Goal: Information Seeking & Learning: Learn about a topic

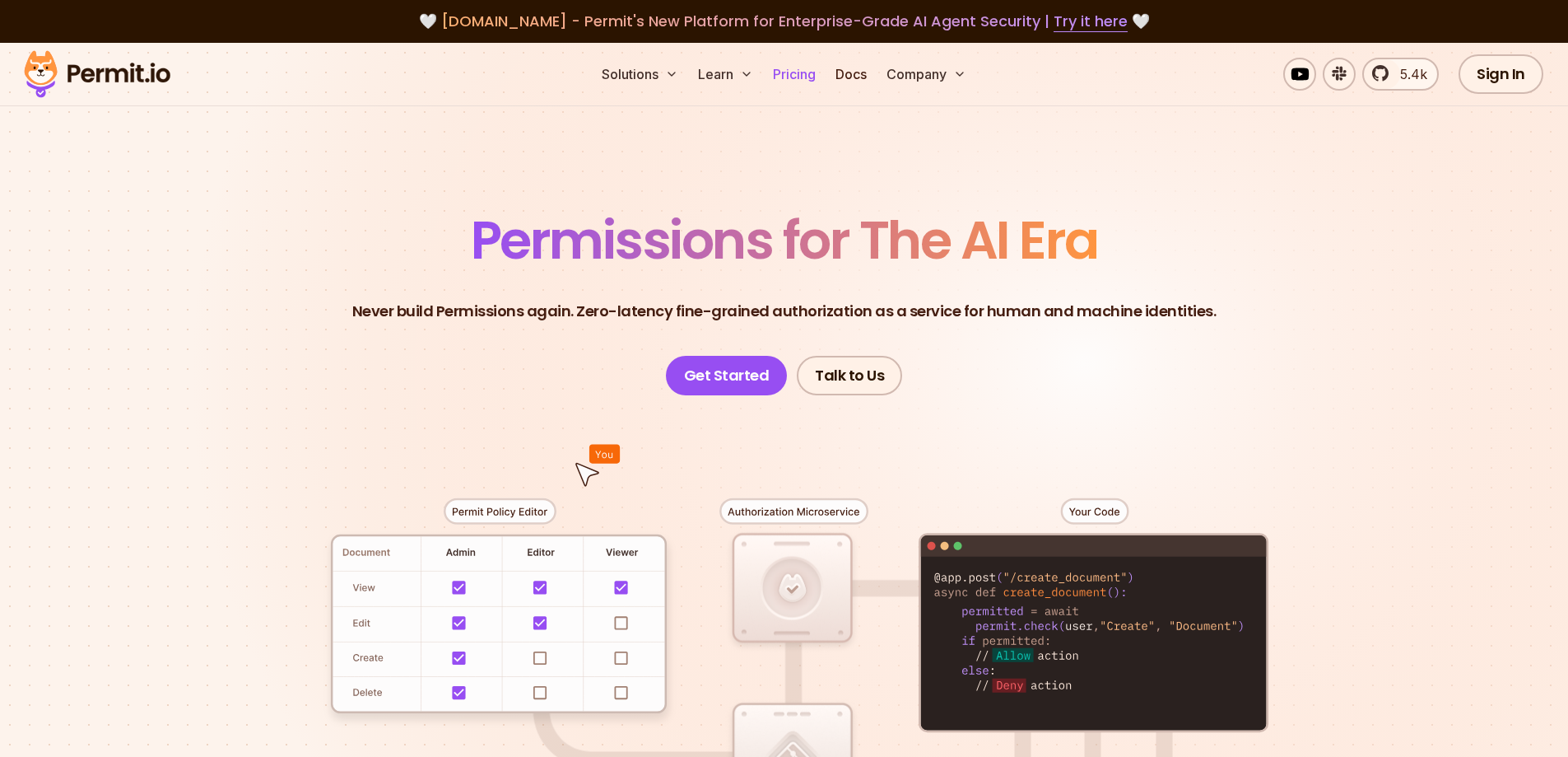
click at [794, 79] on link "Pricing" at bounding box center [795, 74] width 56 height 33
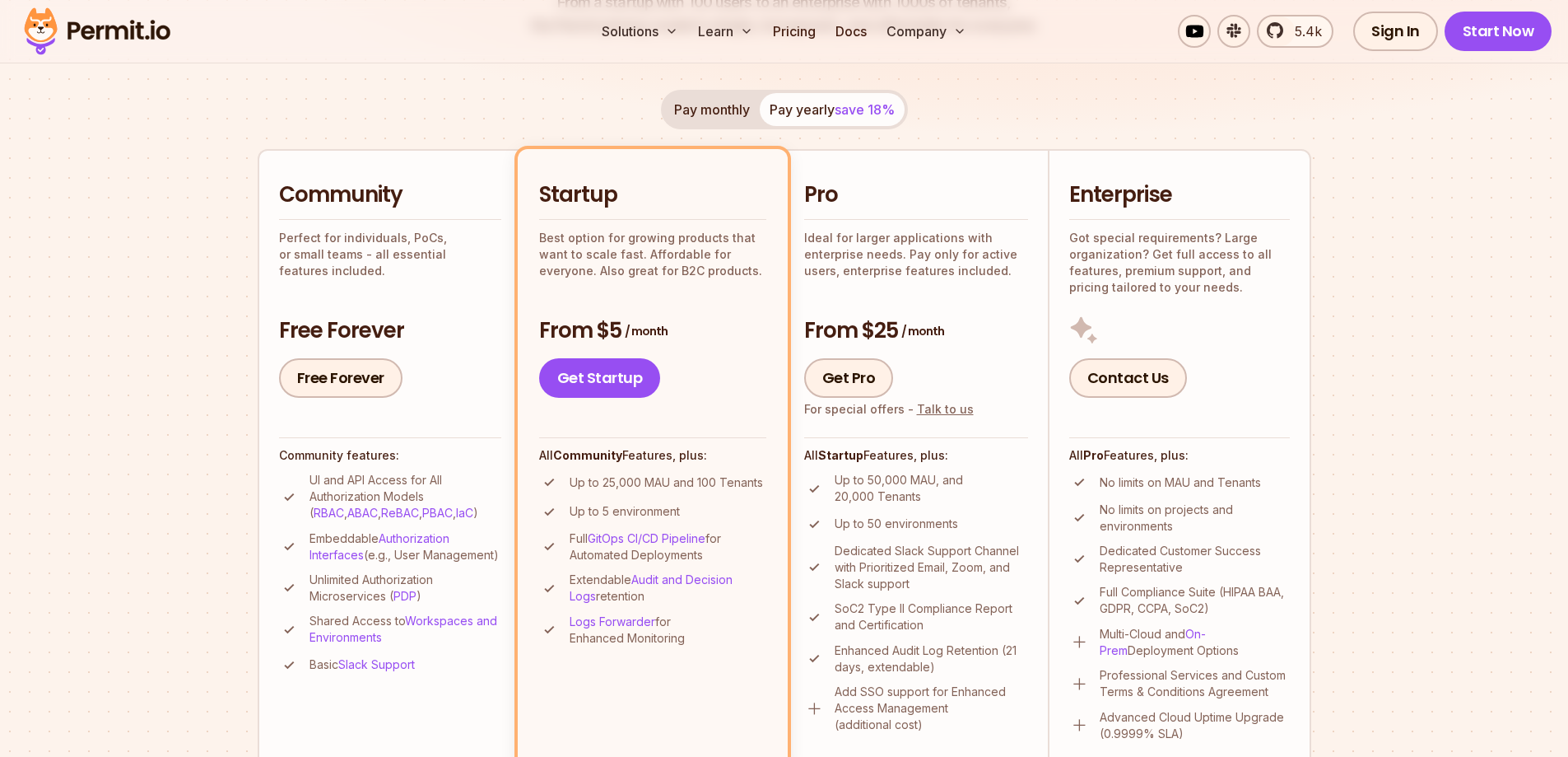
scroll to position [411, 0]
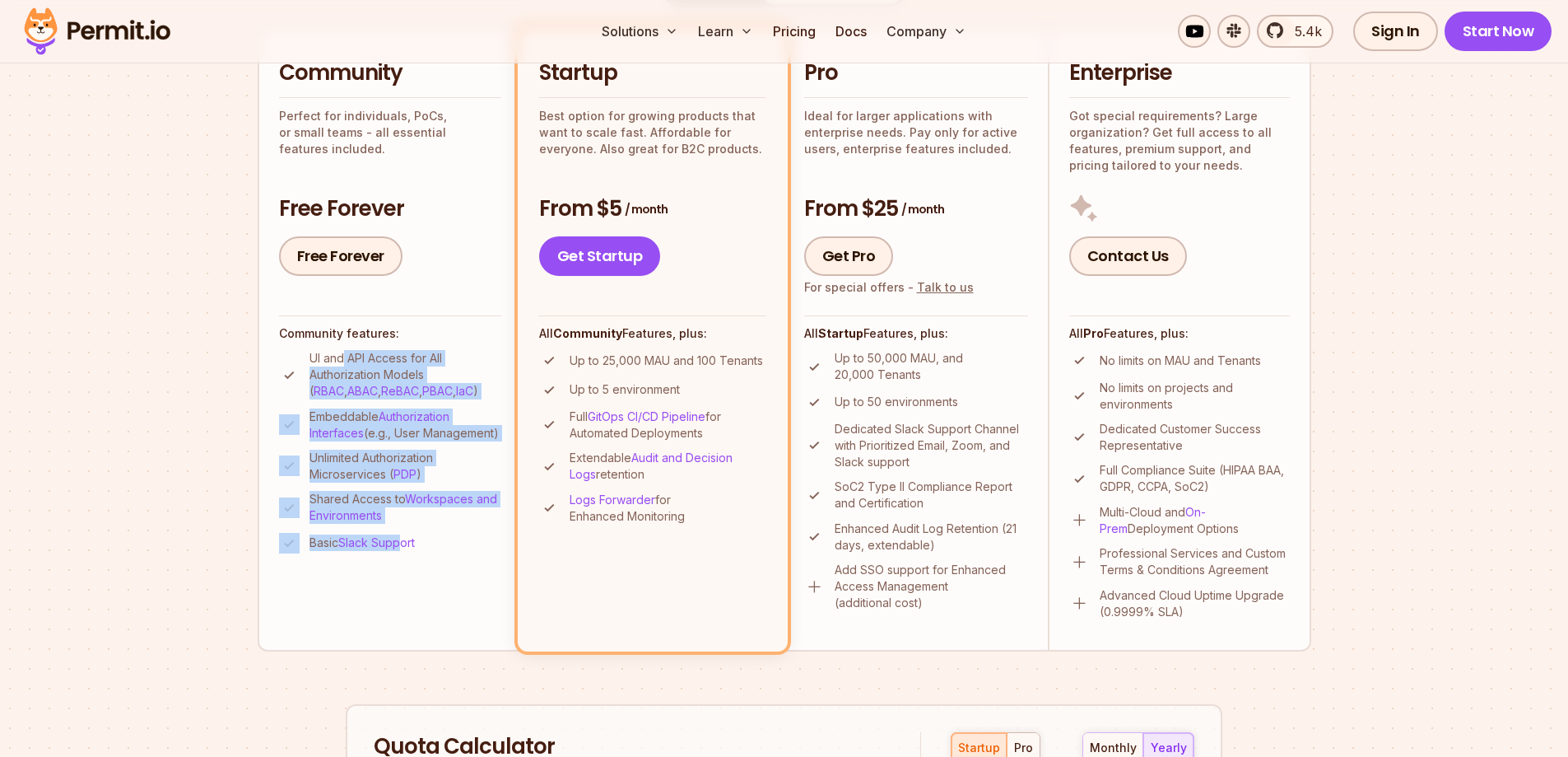
drag, startPoint x: 367, startPoint y: 367, endPoint x: 405, endPoint y: 579, distance: 215.4
click at [405, 579] on li "Community Perfect for individuals, PoCs, or small teams - all essential feature…" at bounding box center [389, 339] width 263 height 623
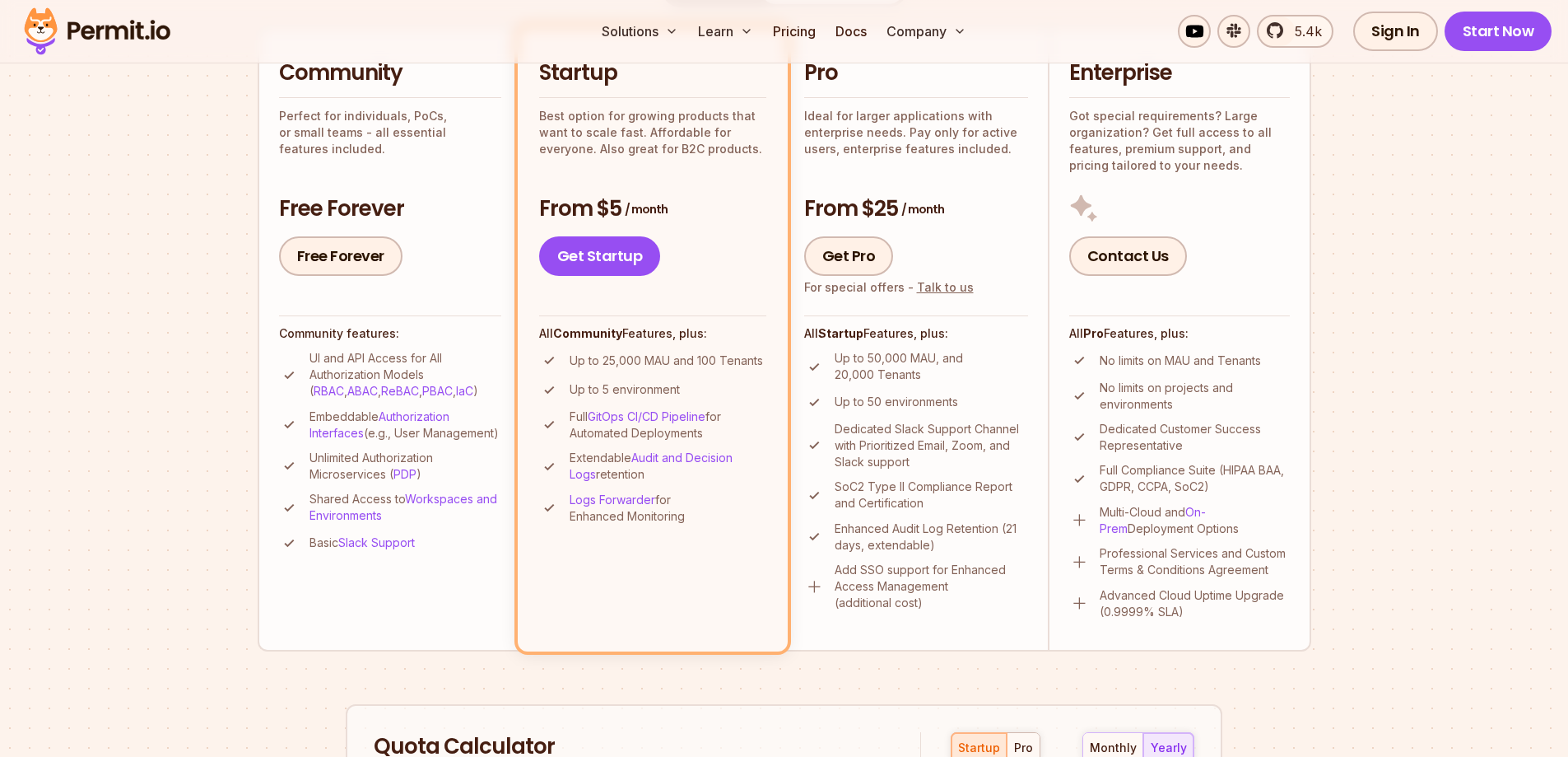
click at [426, 616] on li "Community Perfect for individuals, PoCs, or small teams - all essential feature…" at bounding box center [389, 339] width 263 height 623
drag, startPoint x: 616, startPoint y: 363, endPoint x: 704, endPoint y: 358, distance: 88.1
click at [704, 358] on p "Up to 25,000 MAU and 100 Tenants" at bounding box center [666, 360] width 193 height 16
click at [697, 369] on li "Up to 25,000 MAU and 100 Tenants" at bounding box center [653, 360] width 227 height 20
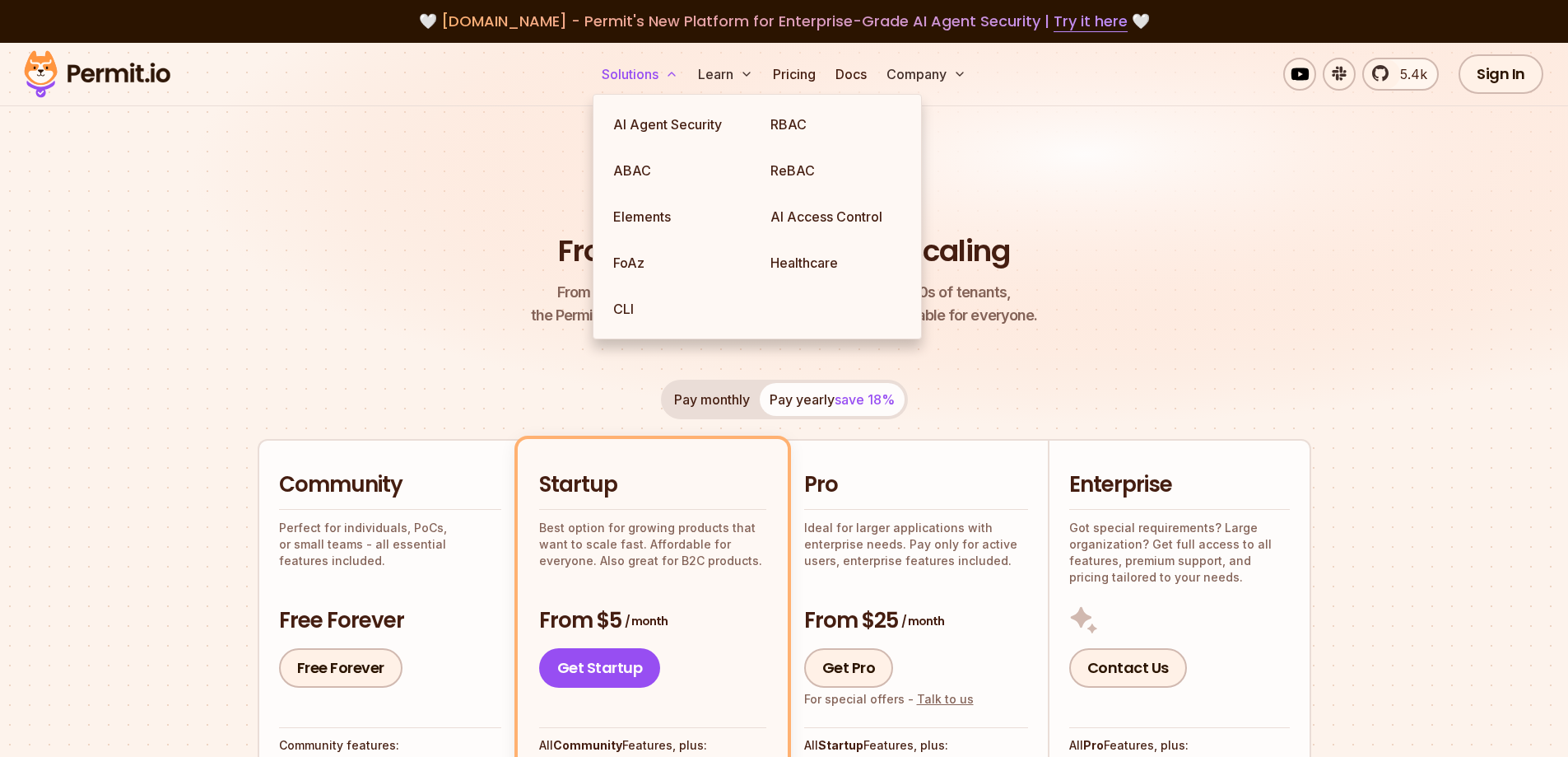
click at [646, 76] on button "Solutions" at bounding box center [639, 74] width 89 height 33
click at [657, 177] on link "ABAC" at bounding box center [678, 171] width 157 height 47
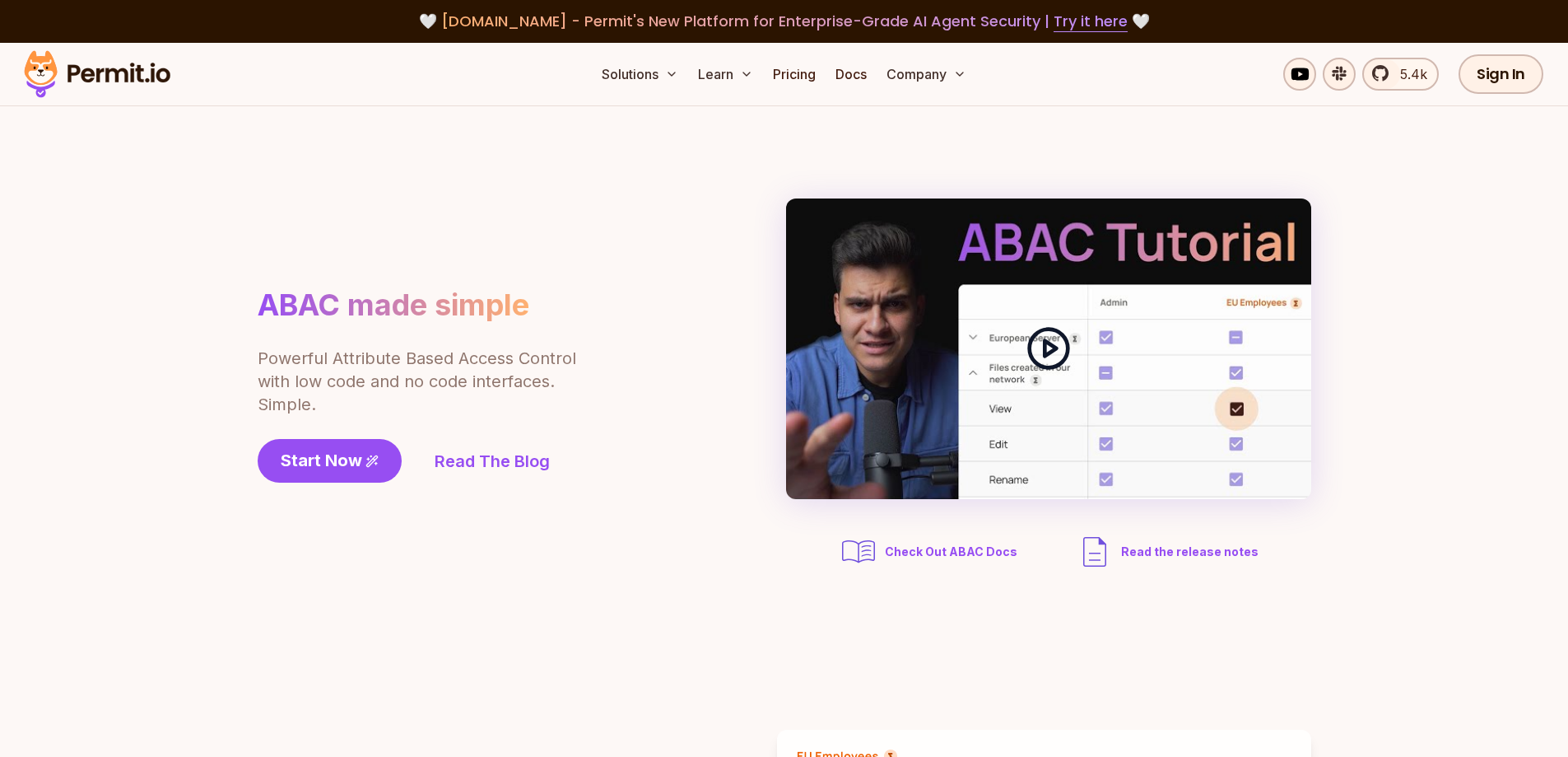
click at [1039, 354] on icon at bounding box center [1049, 348] width 47 height 47
